Goal: Task Accomplishment & Management: Complete application form

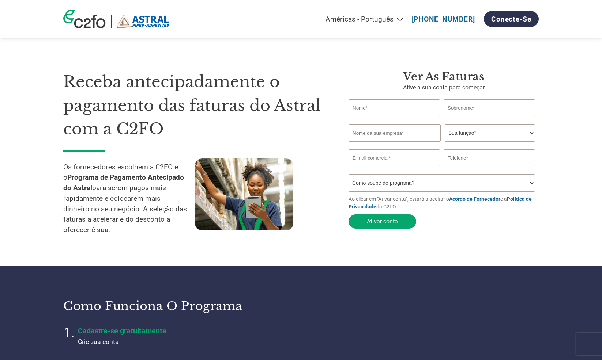
select select "pt"
click at [516, 15] on link "Conecte-se" at bounding box center [511, 19] width 55 height 16
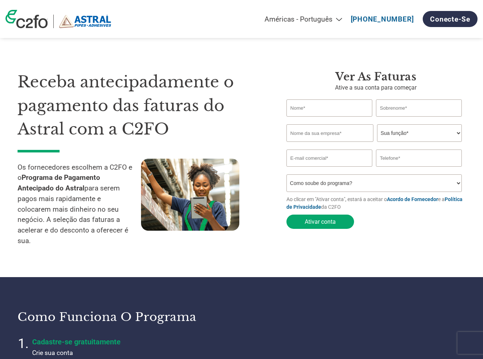
select select "pt"
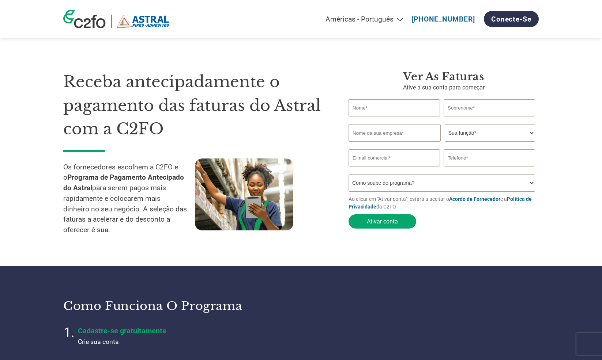
click at [397, 103] on input "text" at bounding box center [393, 107] width 91 height 17
type input "Robert"
type input "Charles"
type input "CharlesSolution"
drag, startPoint x: 488, startPoint y: 123, endPoint x: 486, endPoint y: 129, distance: 6.5
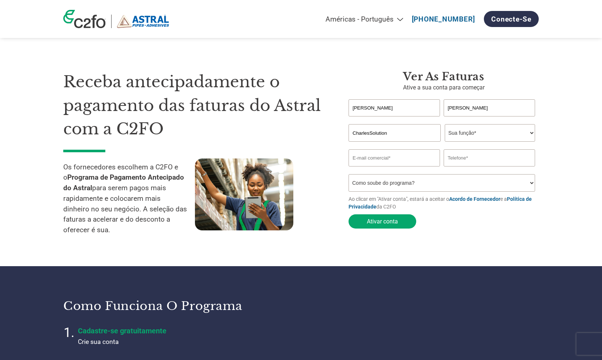
click at [483, 123] on div "Invalid first name or first name is too long Invalid last name or last name is …" at bounding box center [443, 121] width 190 height 8
click at [483, 130] on select "Sua função* CFO Auditor Financeiro Gerente de Crédito Diretor Financeiro Tesour…" at bounding box center [489, 133] width 90 height 18
select select "CEO"
click at [413, 159] on input "email" at bounding box center [393, 157] width 91 height 17
paste input "terale1551@baxidy.com"
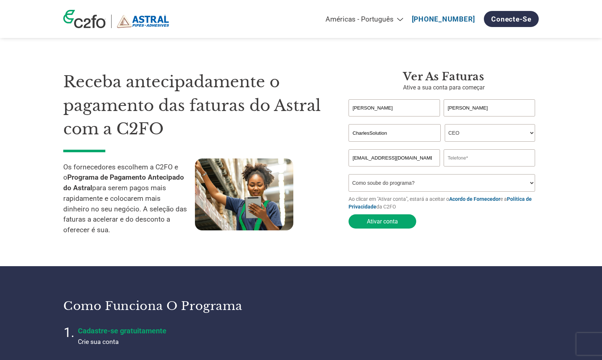
type input "terale1551@baxidy.com"
click at [483, 160] on input "text" at bounding box center [488, 157] width 91 height 17
type input "55000393331"
click at [460, 184] on select "Como soube do programa? Recebi uma carta Email Mídias sociais Pesquisa on-line …" at bounding box center [441, 183] width 186 height 18
select select "Email"
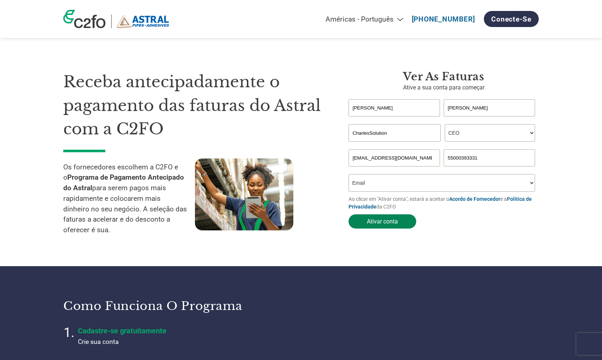
click at [381, 217] on button "Ativar conta" at bounding box center [382, 222] width 68 height 14
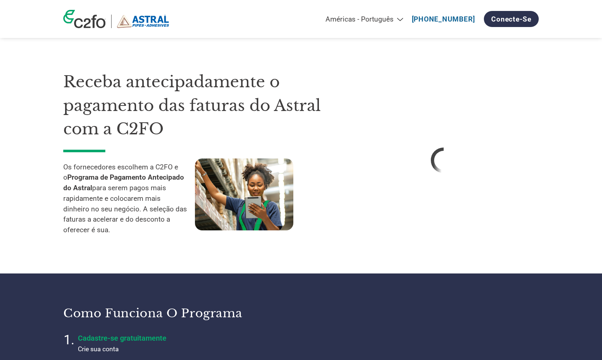
select select "en-IN"
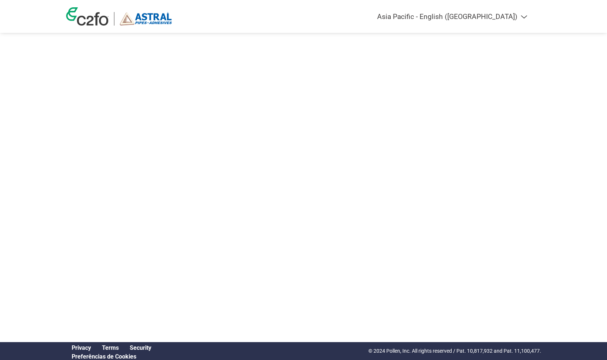
select select "en-IN"
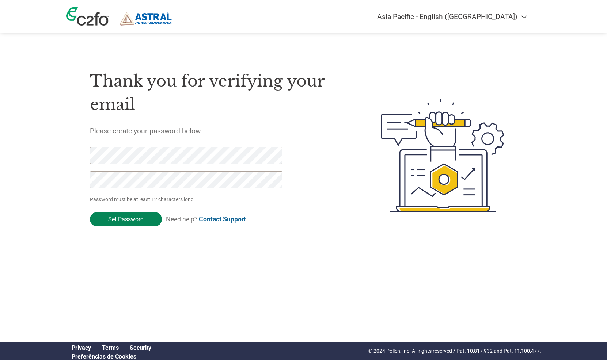
click at [124, 223] on input "Set Password" at bounding box center [126, 219] width 72 height 14
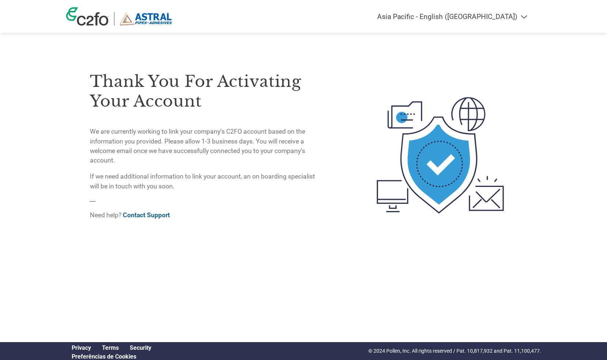
click at [149, 20] on img at bounding box center [146, 19] width 52 height 14
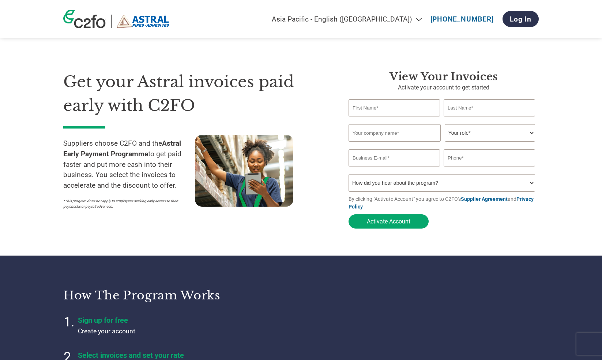
select select "en-IN"
click at [524, 18] on link "Log In" at bounding box center [520, 19] width 36 height 16
